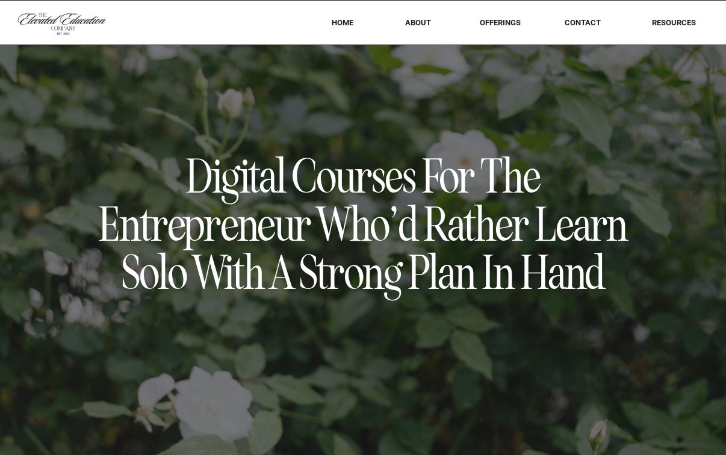
click at [500, 26] on nav "offerings" at bounding box center [499, 22] width 75 height 9
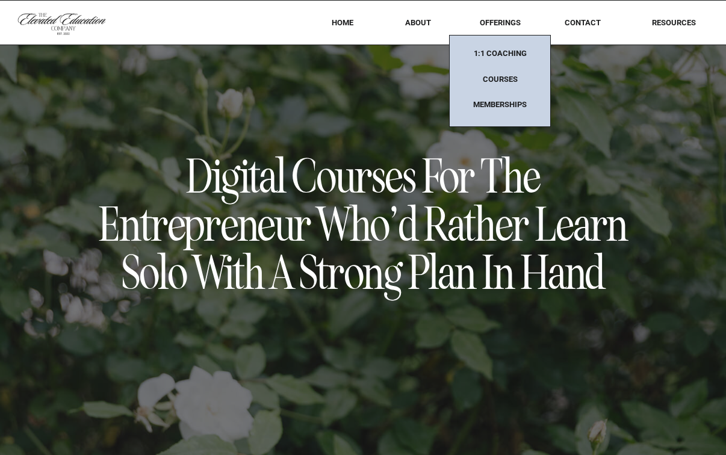
click at [505, 56] on nav "1:1 coaching" at bounding box center [499, 57] width 75 height 16
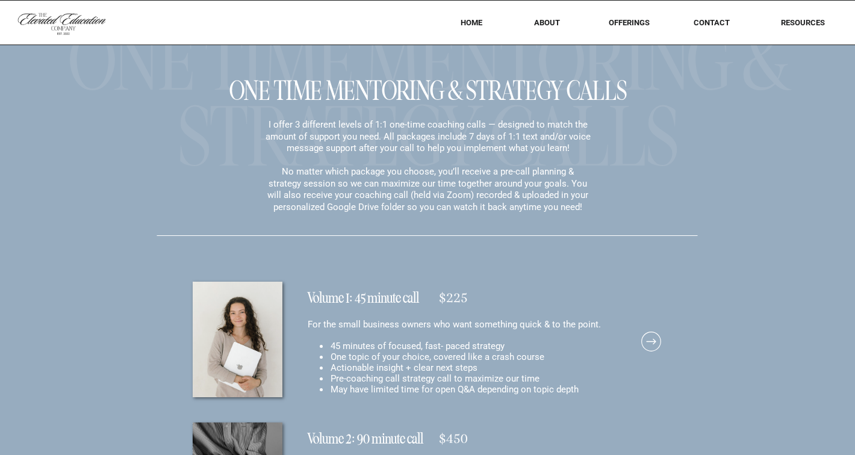
scroll to position [8620, 0]
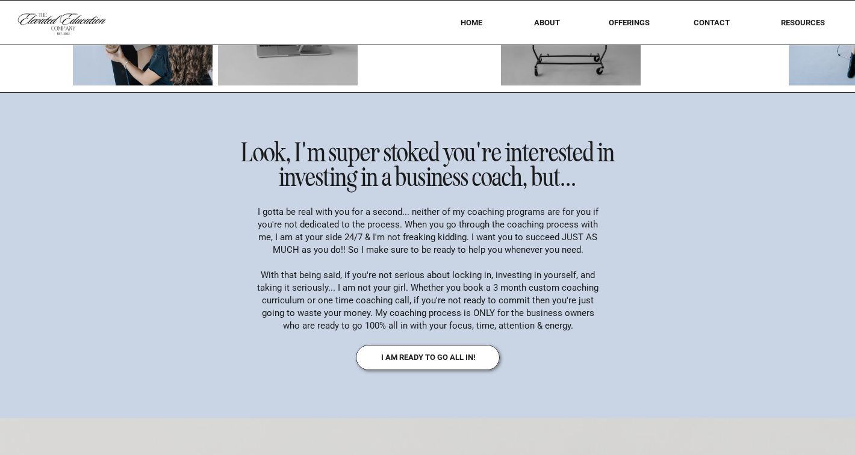
scroll to position [12410, 0]
click at [222, 192] on h2 "Look, I'm super stoked you're interested in investing in a business coach, but.…" at bounding box center [427, 168] width 412 height 53
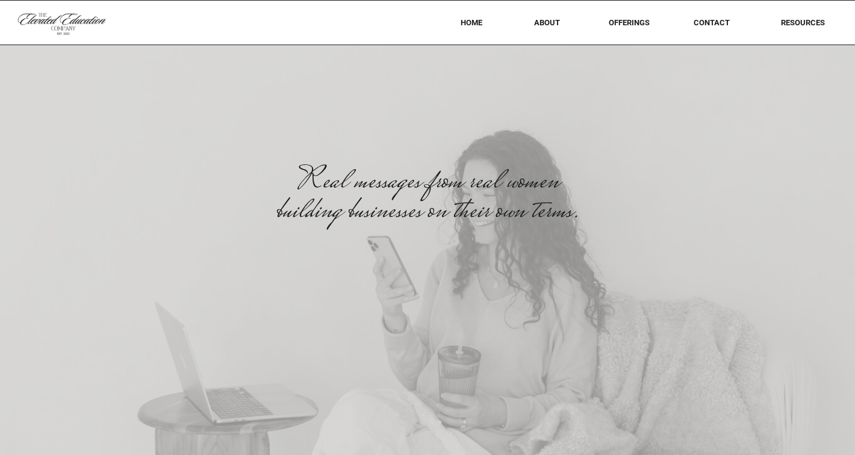
scroll to position [13319, 0]
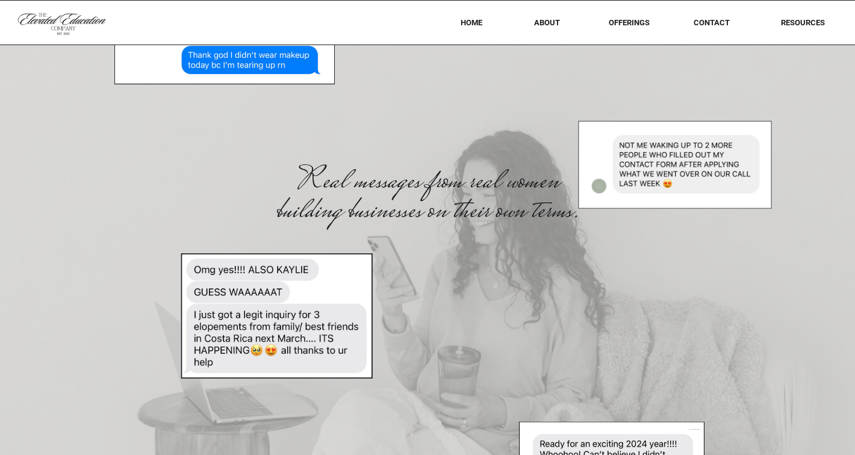
click at [725, 22] on nav "RESOURCES" at bounding box center [802, 22] width 77 height 9
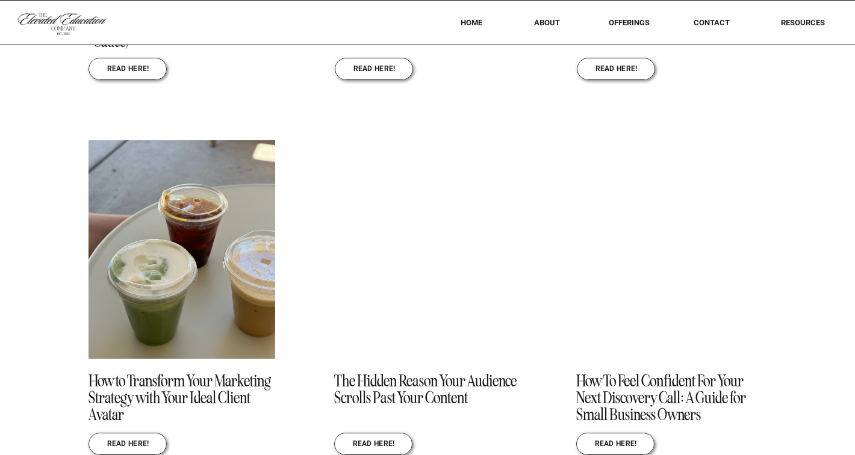
scroll to position [2014, 0]
